Goal: Navigation & Orientation: Find specific page/section

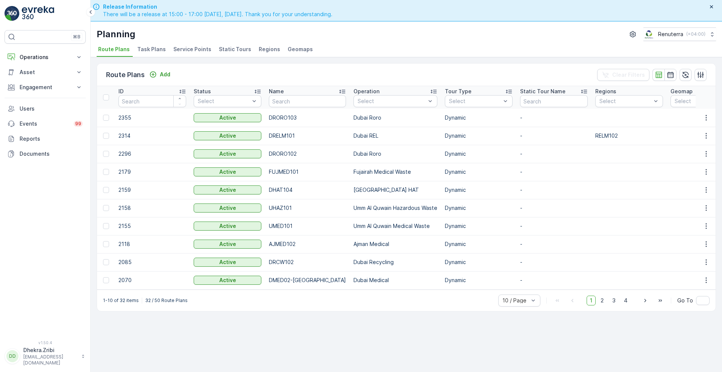
scroll to position [21, 0]
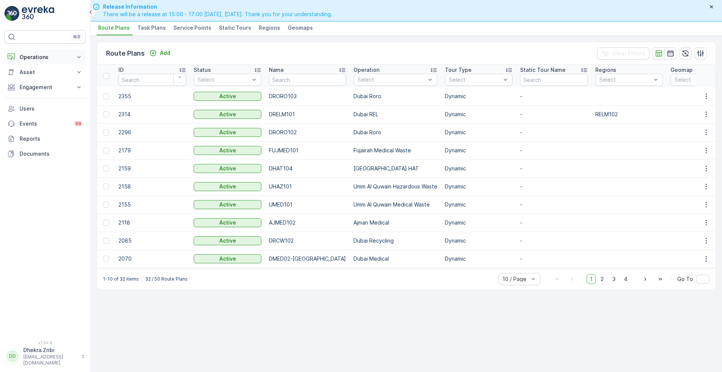
click at [39, 53] on p "Operations" at bounding box center [45, 57] width 51 height 8
click at [40, 89] on p "Routes & Tasks" at bounding box center [38, 91] width 39 height 8
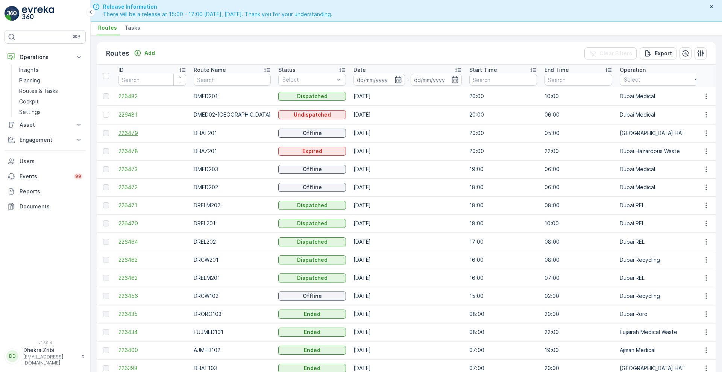
click at [132, 133] on span "226479" at bounding box center [152, 133] width 68 height 8
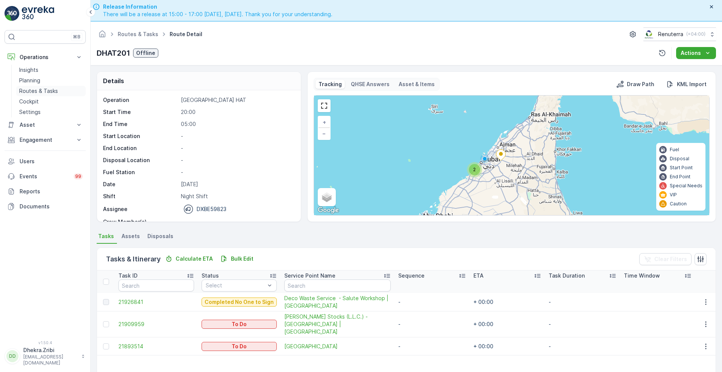
click at [41, 92] on p "Routes & Tasks" at bounding box center [38, 91] width 39 height 8
